Goal: Information Seeking & Learning: Learn about a topic

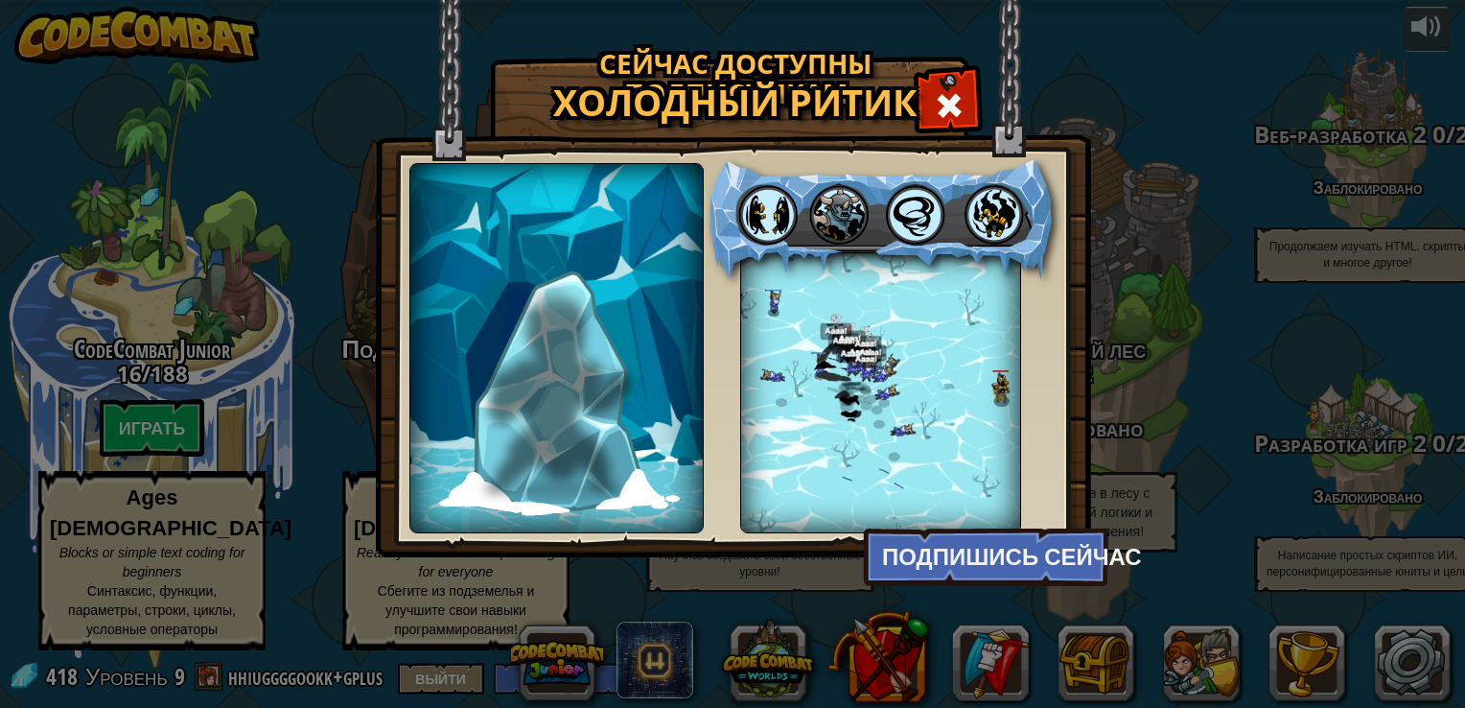
select select "ru"
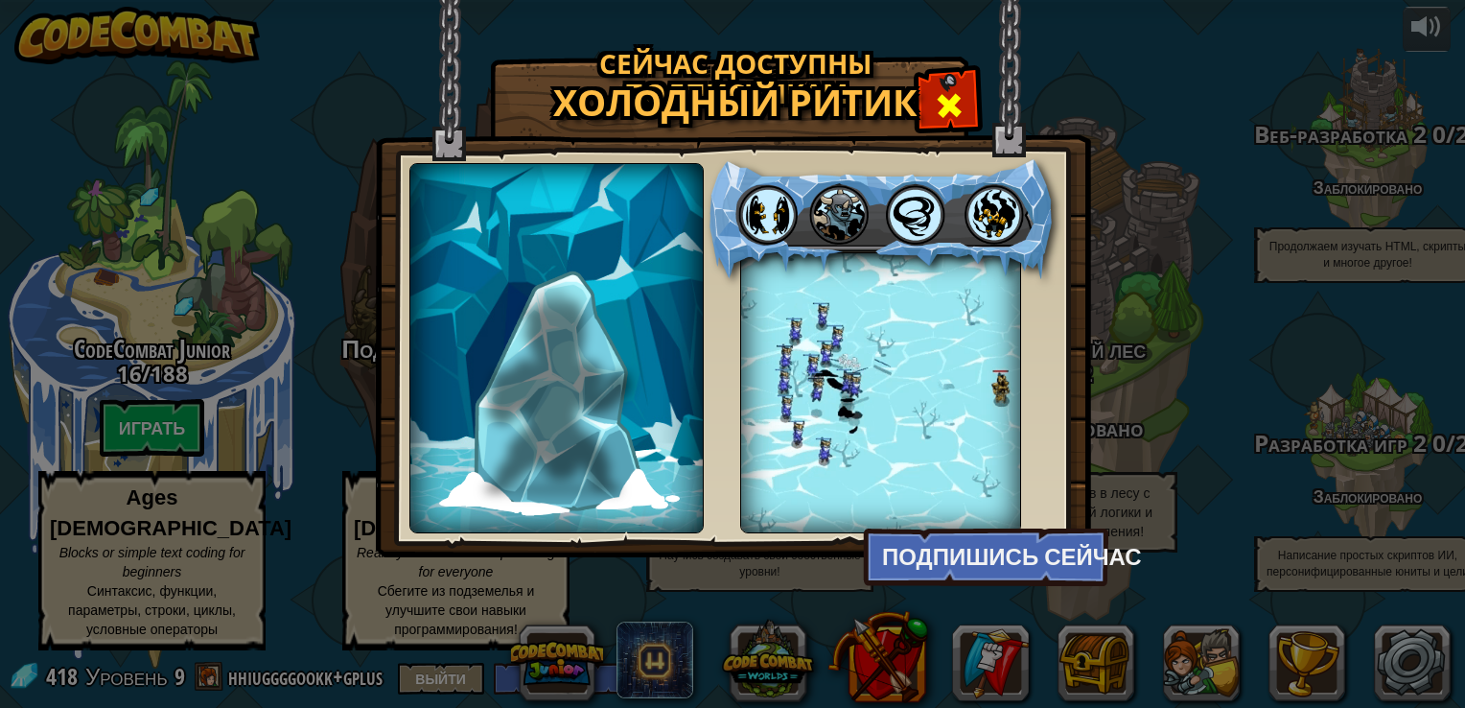
click at [936, 99] on span at bounding box center [949, 105] width 31 height 31
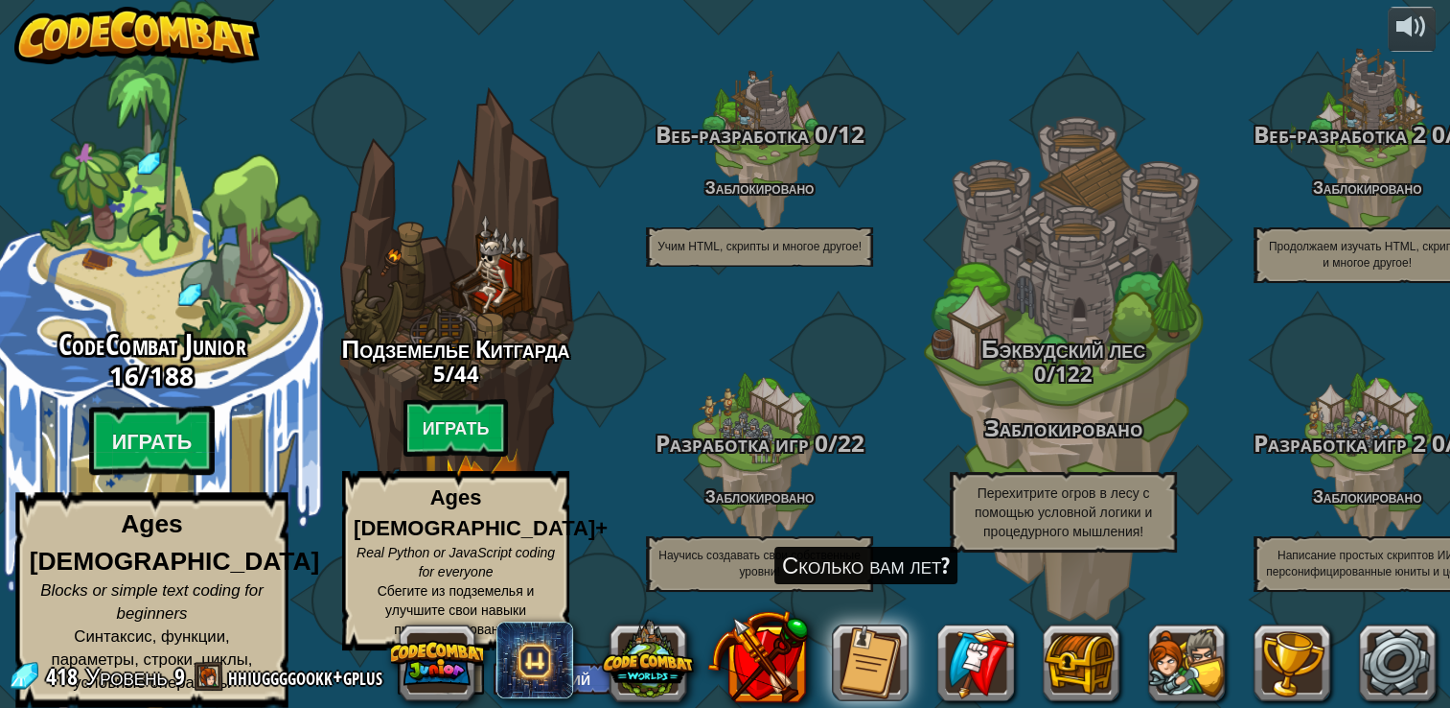
click at [183, 418] on div "CodeCombat Junior 16 / 188 Играть Ages [DEMOGRAPHIC_DATA] Blocks or simple text…" at bounding box center [151, 518] width 364 height 380
select select "ru"
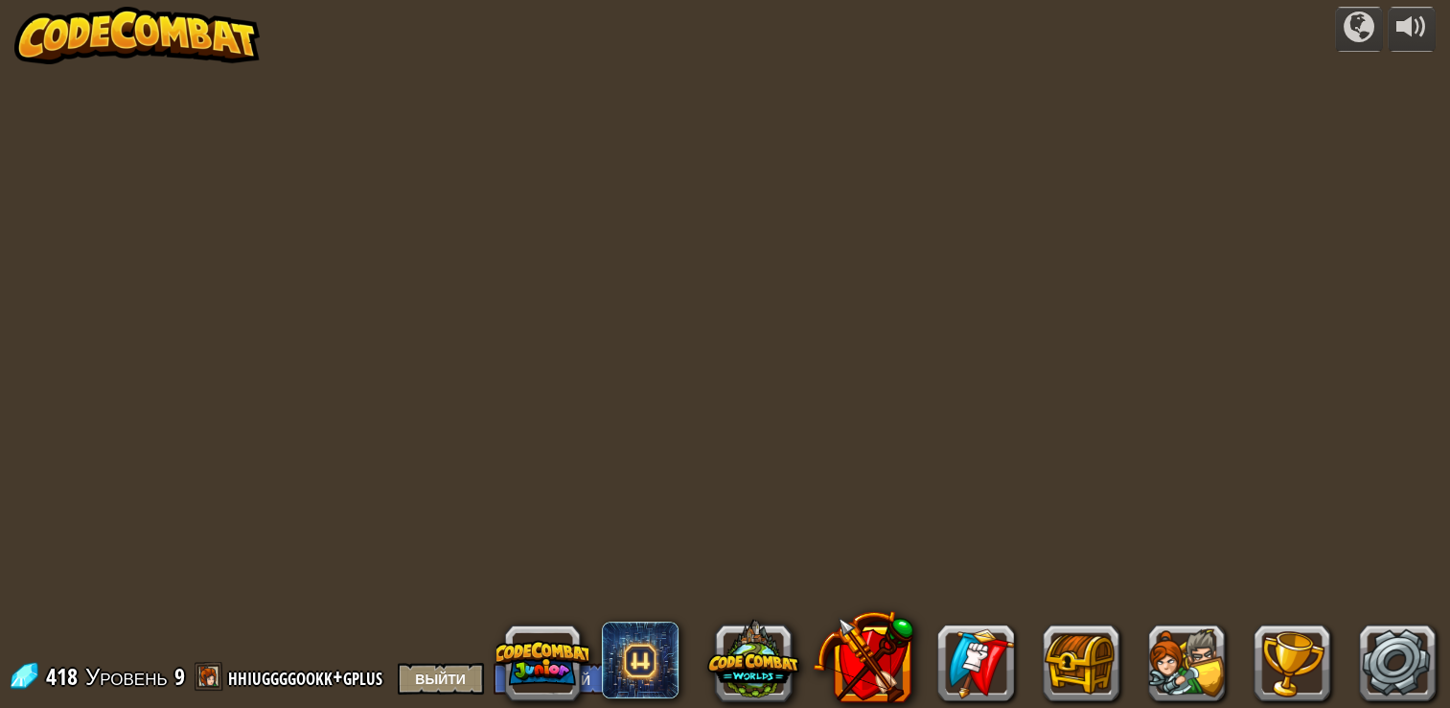
select select "ru"
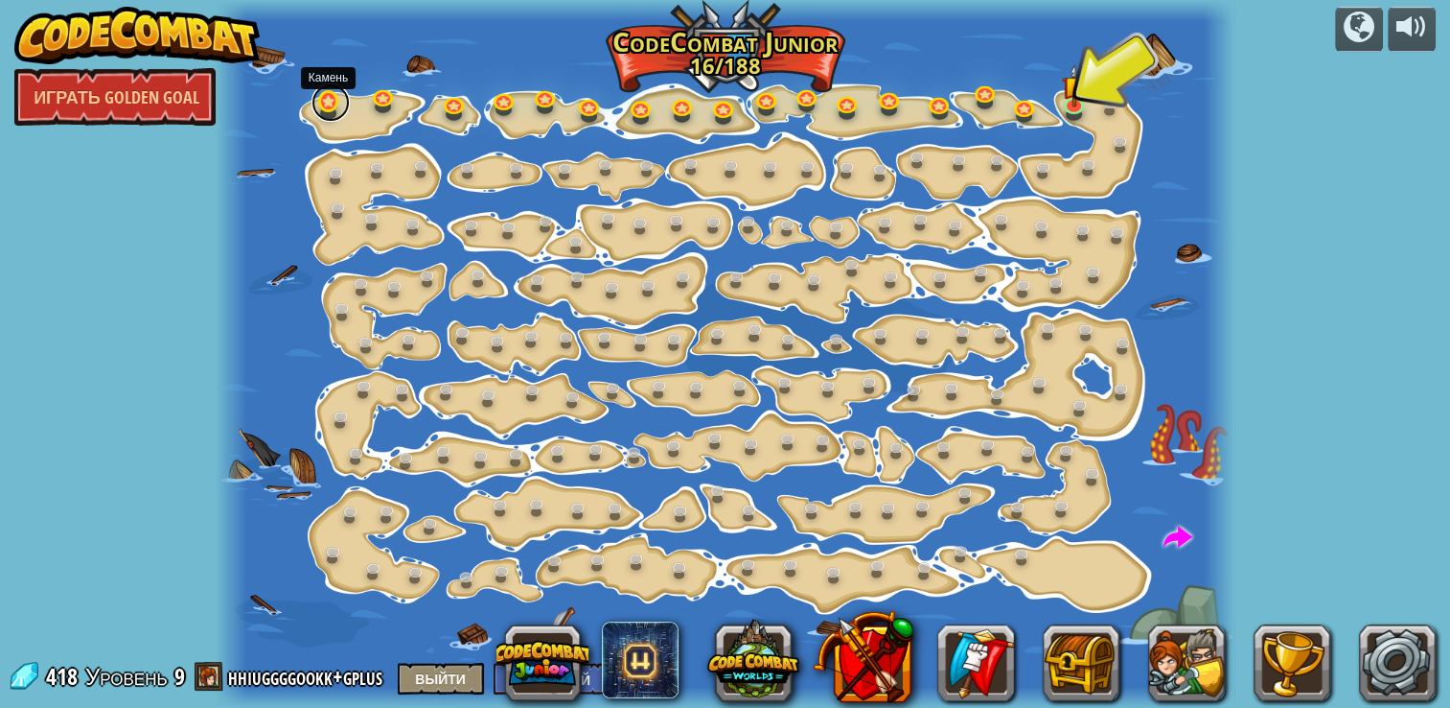
click at [331, 100] on link at bounding box center [331, 102] width 38 height 38
